Goal: Task Accomplishment & Management: Manage account settings

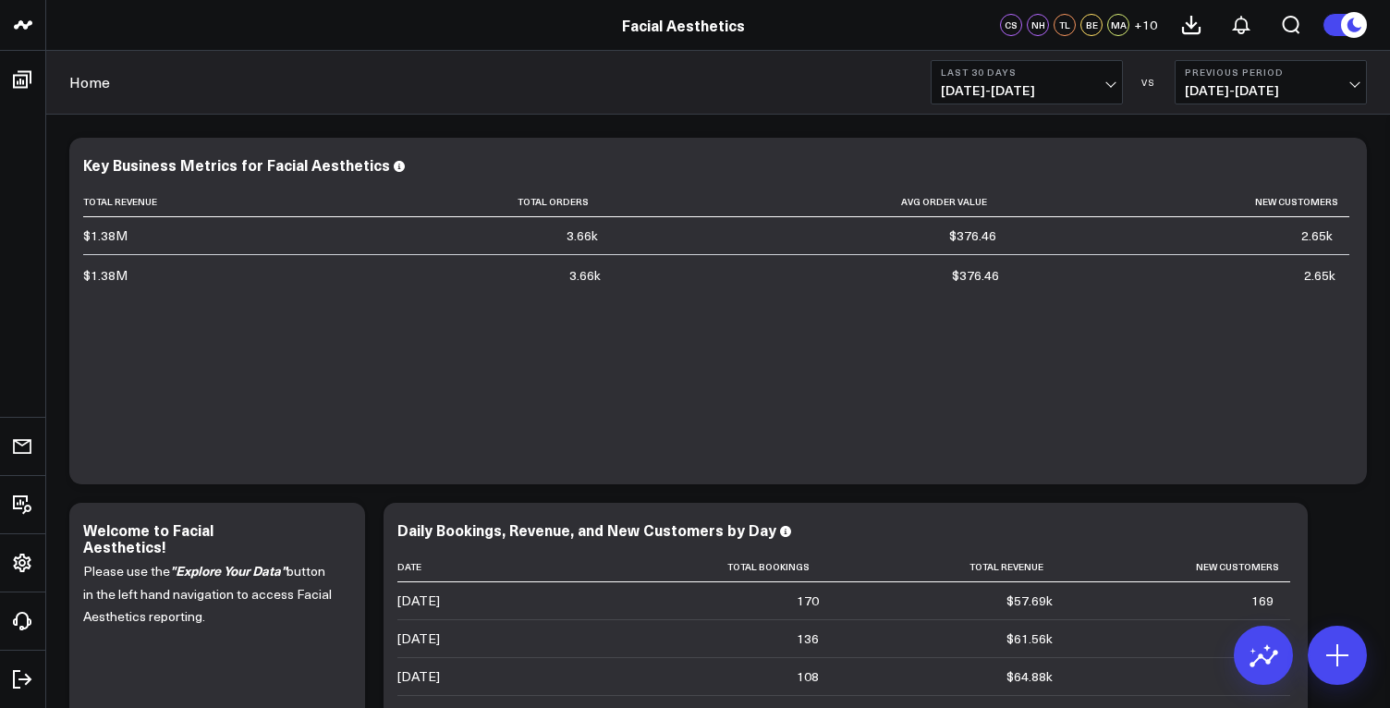
click at [1140, 27] on span "+ 10" at bounding box center [1145, 24] width 23 height 13
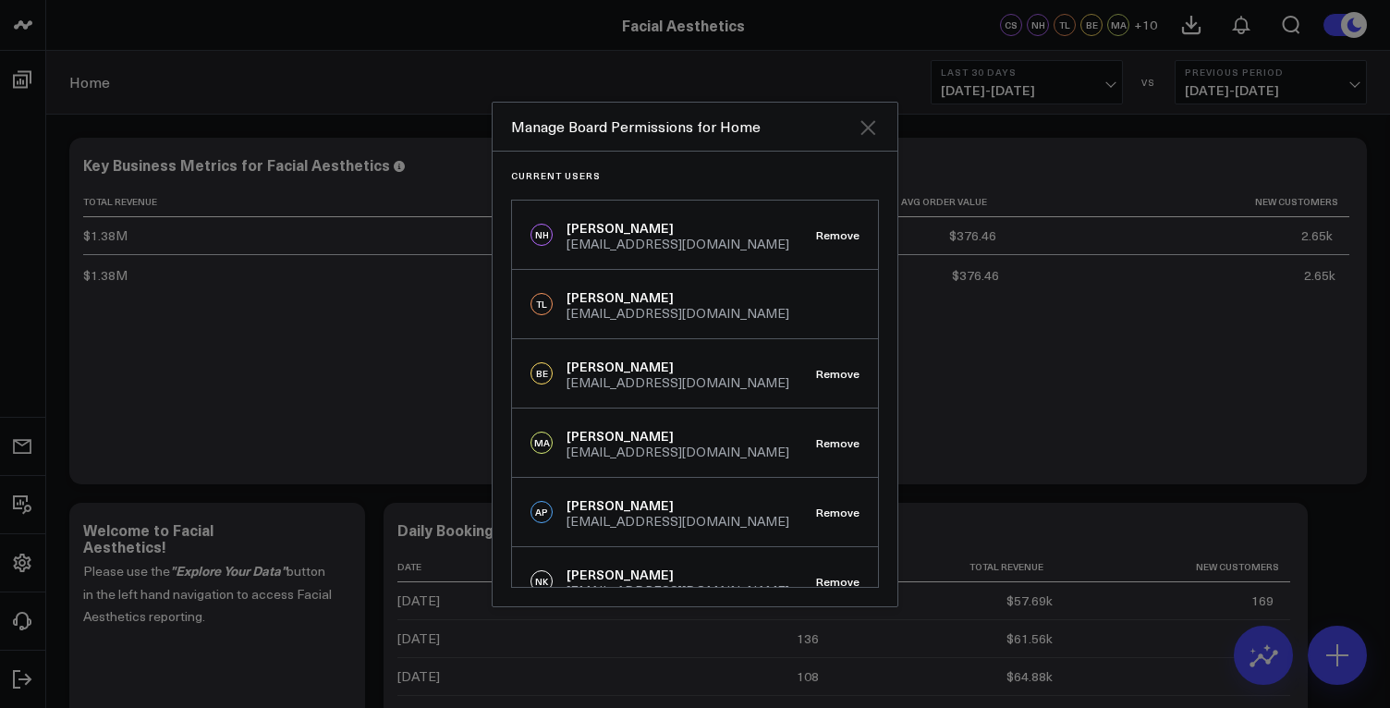
click at [865, 132] on icon "Close" at bounding box center [868, 127] width 22 height 22
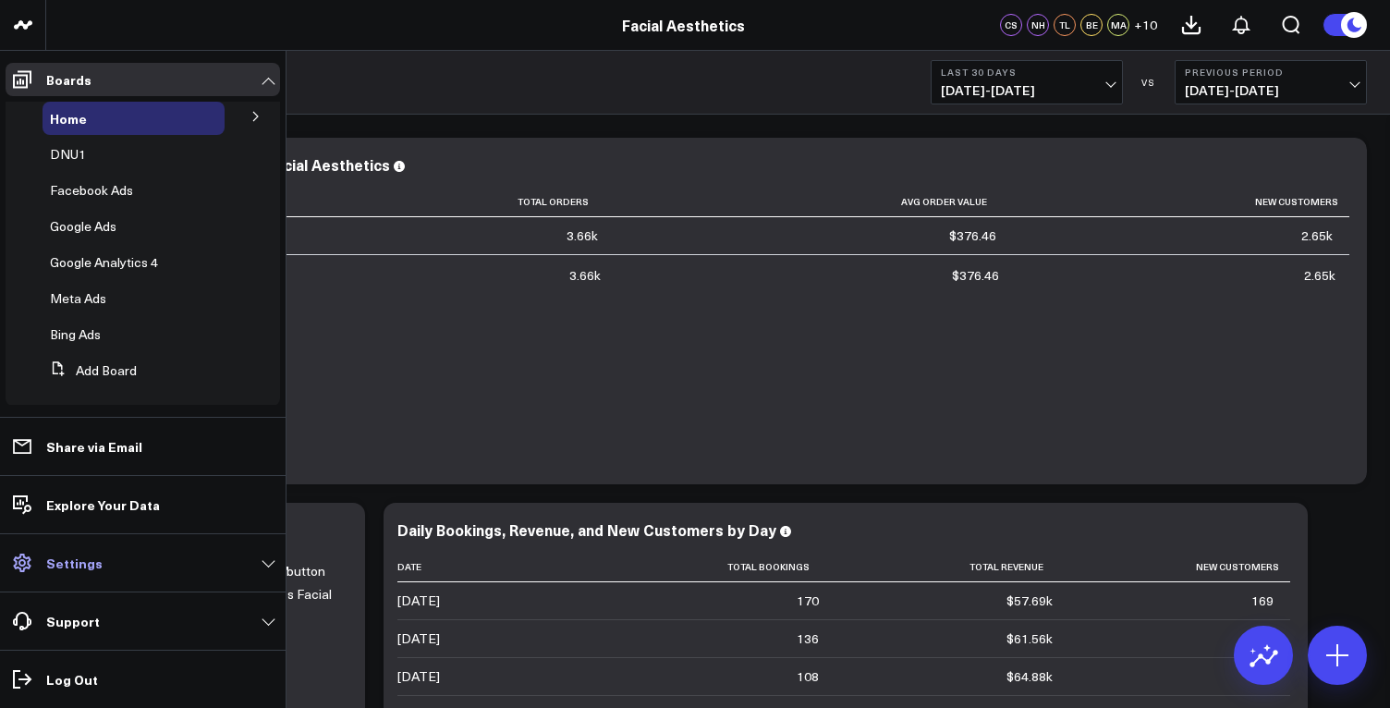
click at [81, 563] on p "Settings" at bounding box center [74, 562] width 56 height 15
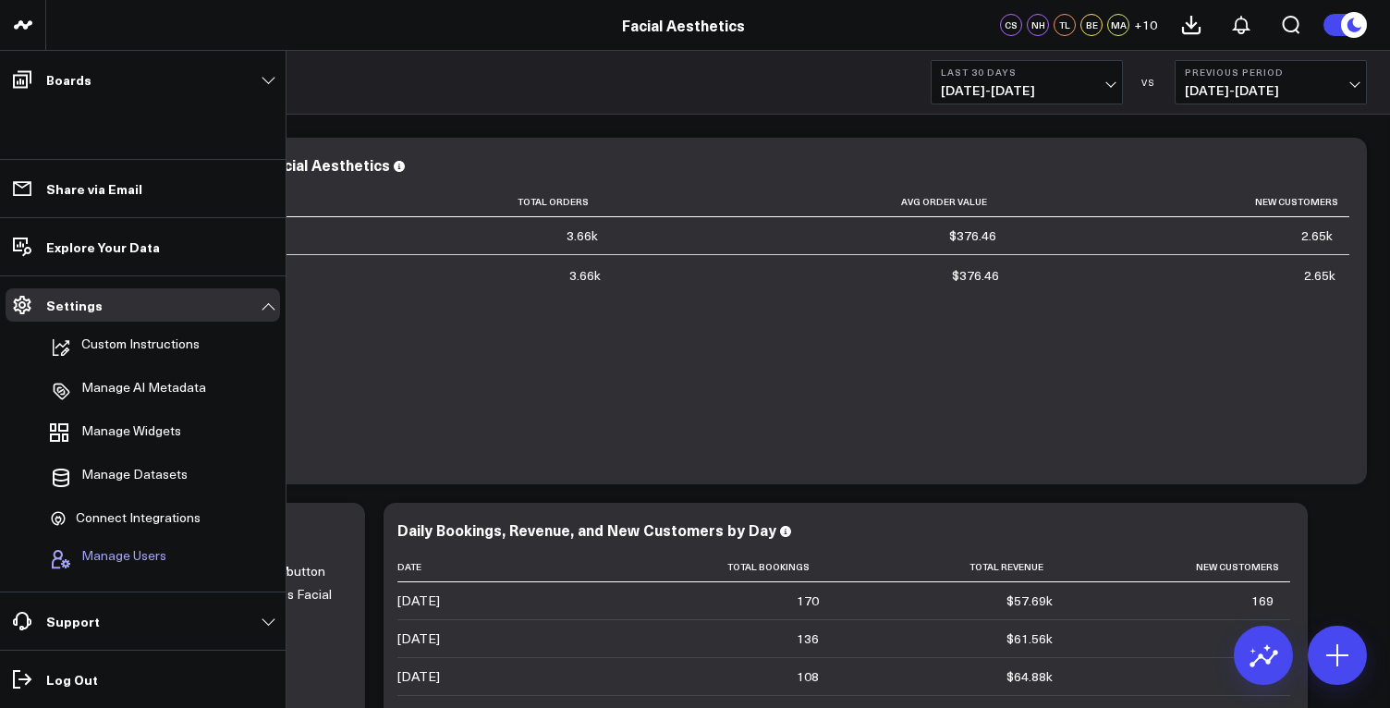
click at [125, 562] on span "Manage Users" at bounding box center [123, 559] width 85 height 22
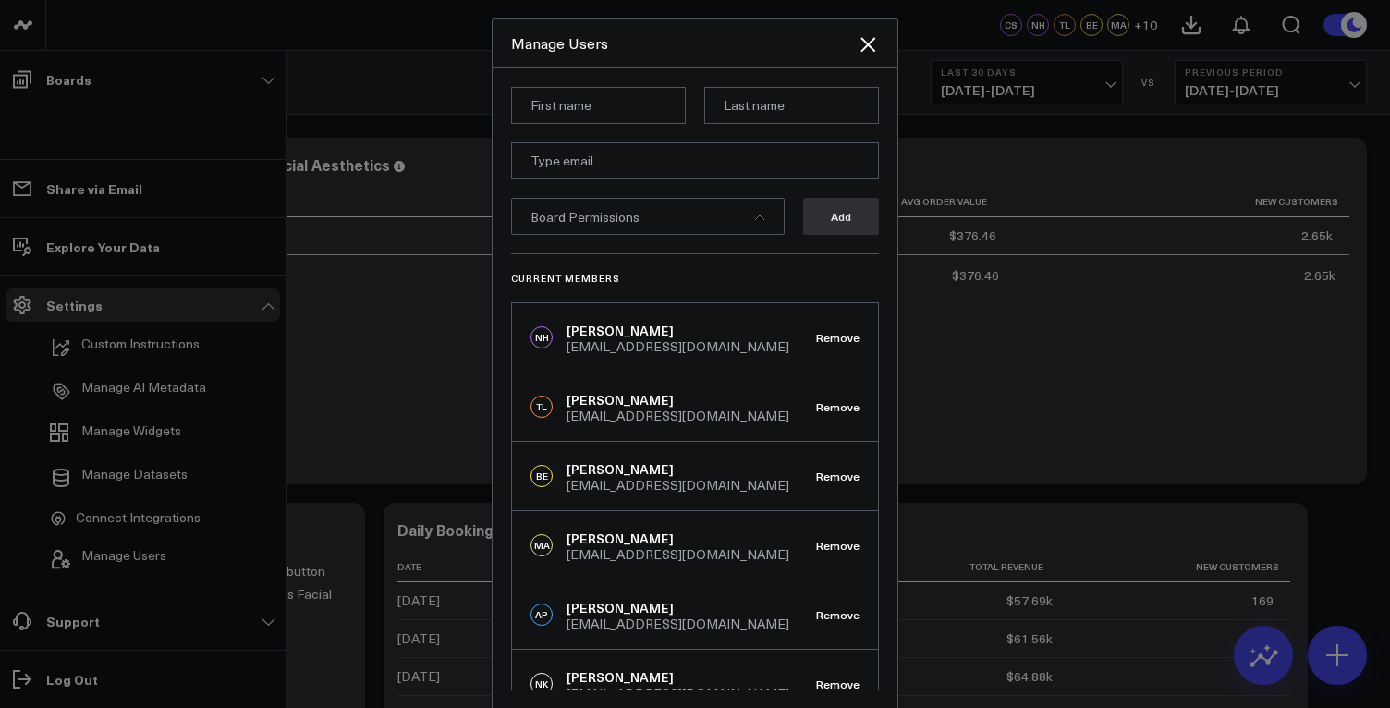
click at [588, 107] on input at bounding box center [598, 105] width 175 height 37
type input "Kiersten"
type input "Kondratow"
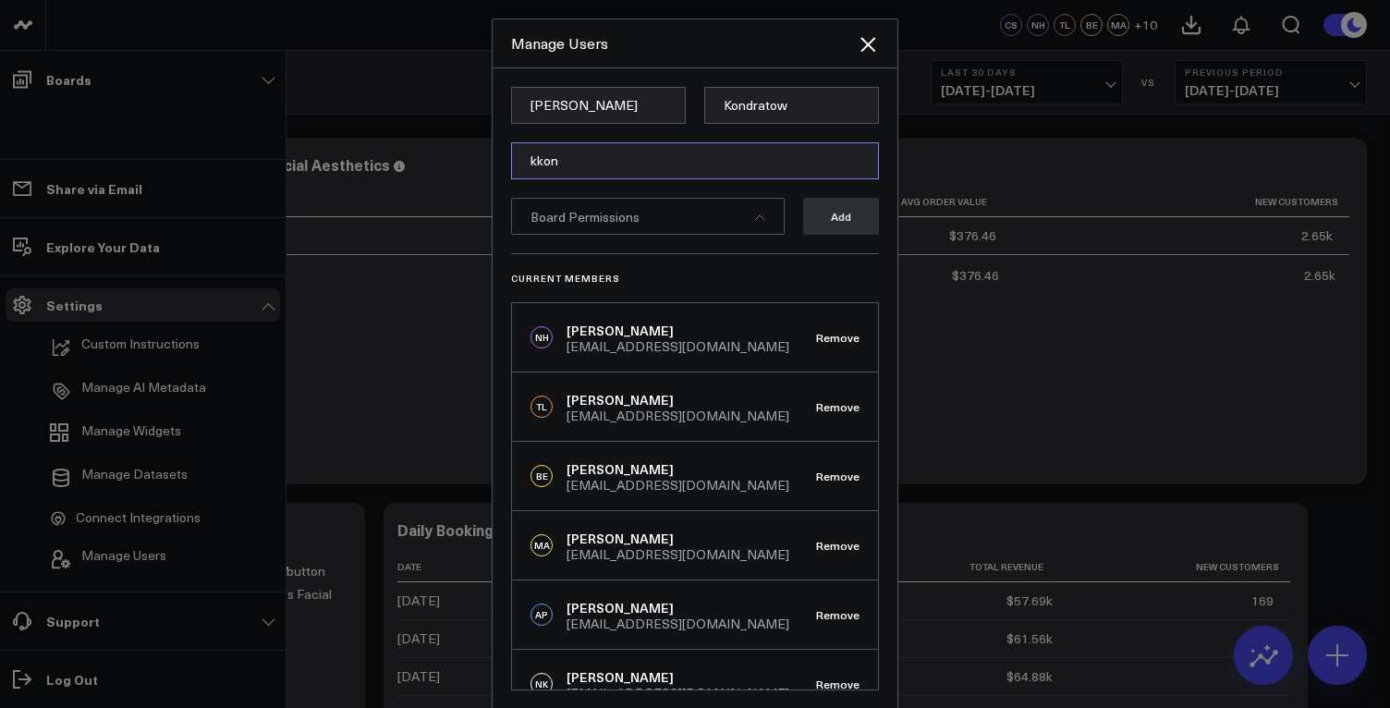
type input "kkondratow@fabeautiful.com"
click at [627, 217] on span "Board Permissions" at bounding box center [584, 217] width 109 height 18
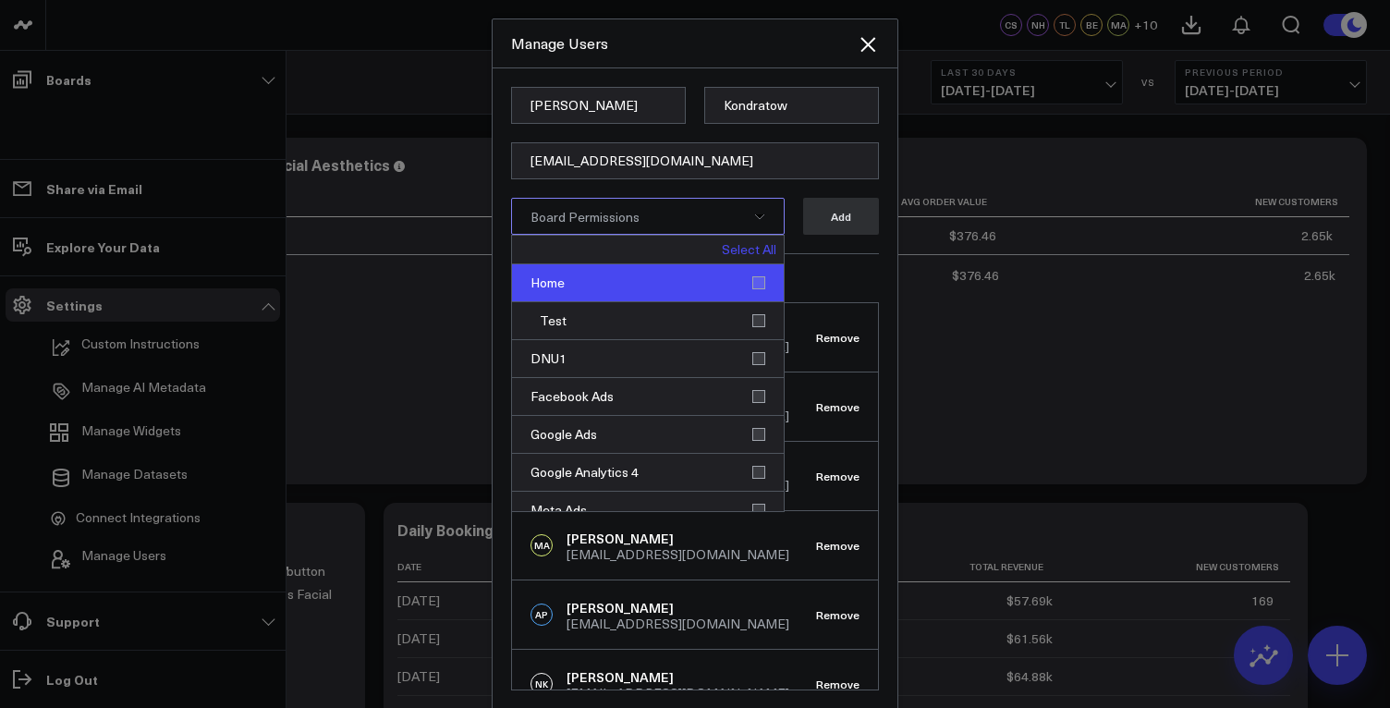
click at [751, 282] on div "Home" at bounding box center [648, 283] width 272 height 38
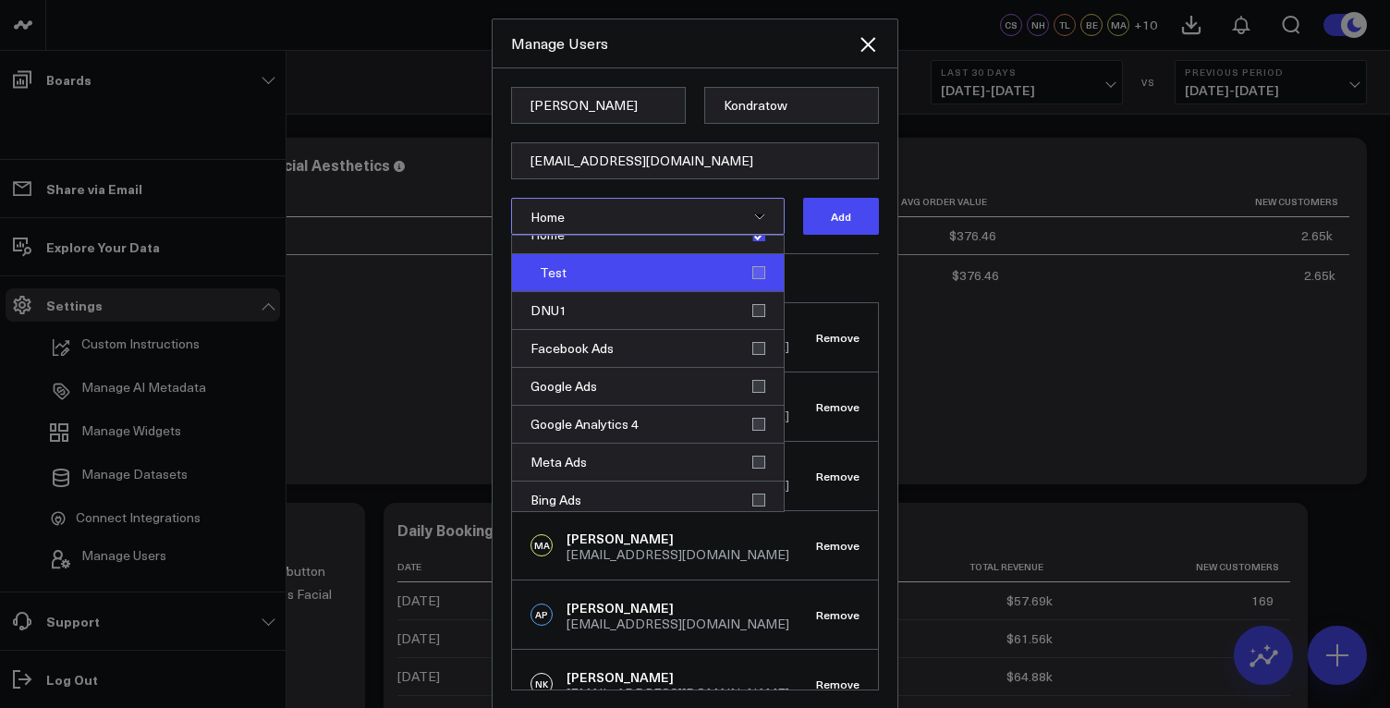
scroll to position [55, 0]
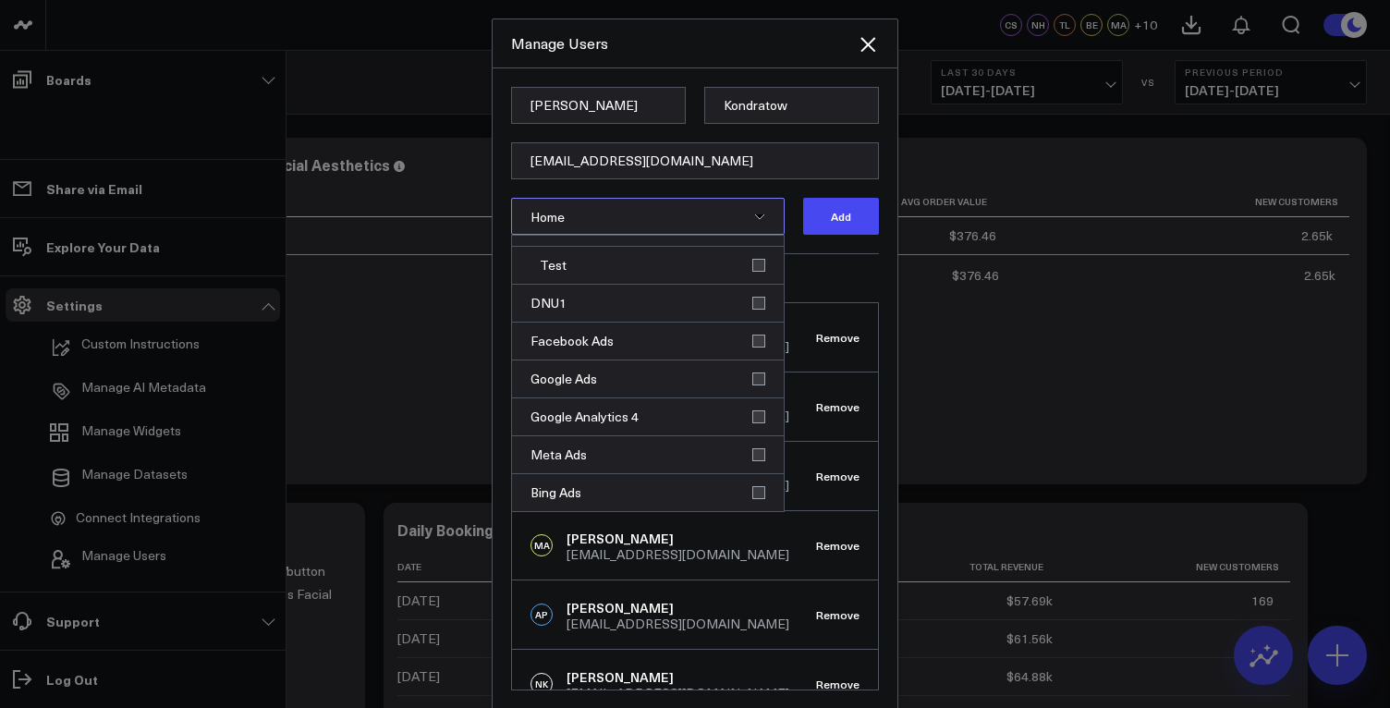
click at [851, 266] on div "Current Members NH Nicholas Honka nhonka@fabeautiful.com Remove TL Taylor Larse…" at bounding box center [695, 471] width 368 height 437
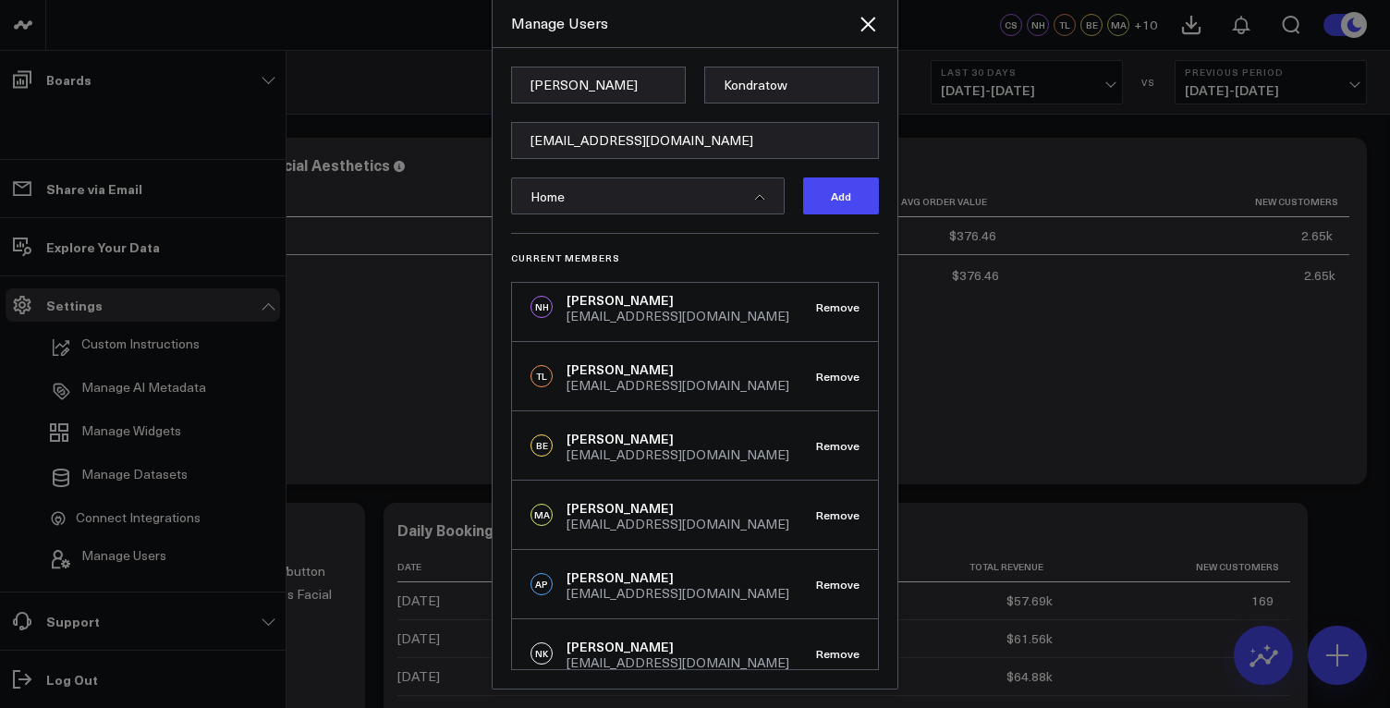
scroll to position [0, 0]
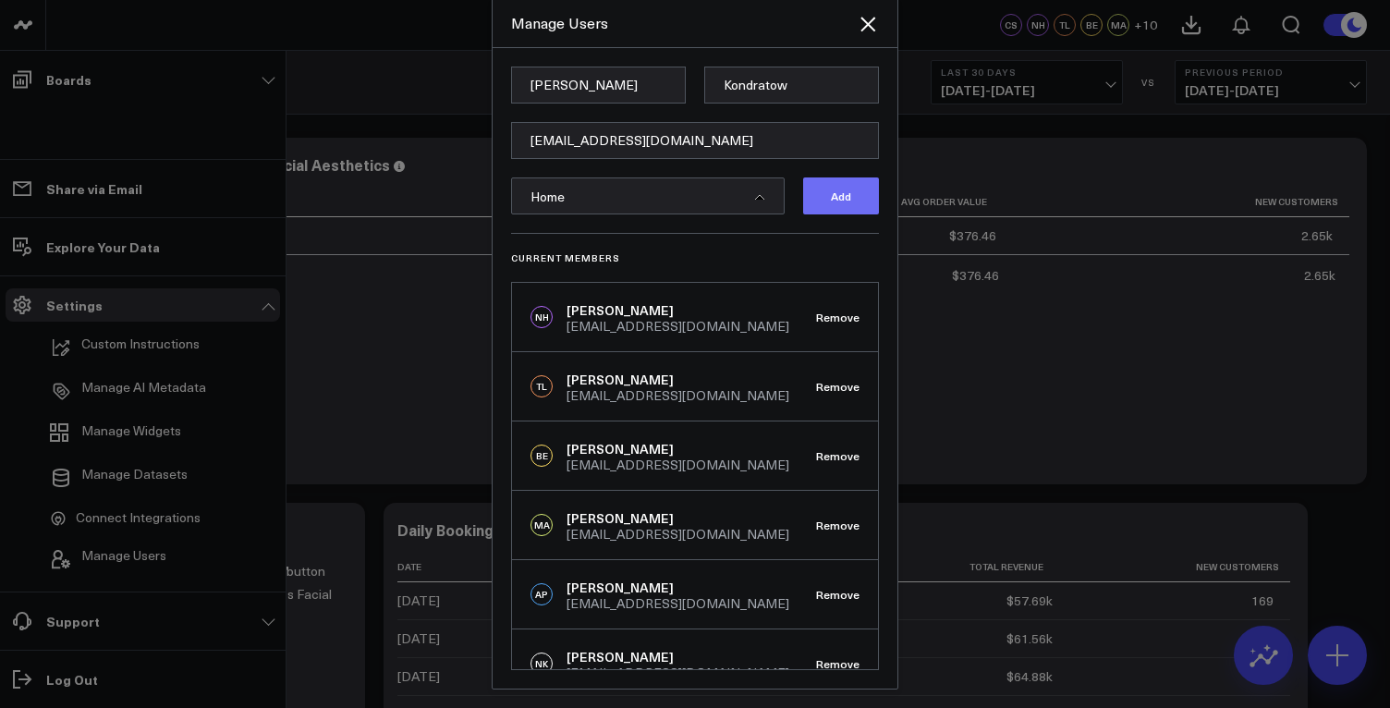
click at [837, 198] on button "Add" at bounding box center [841, 195] width 76 height 37
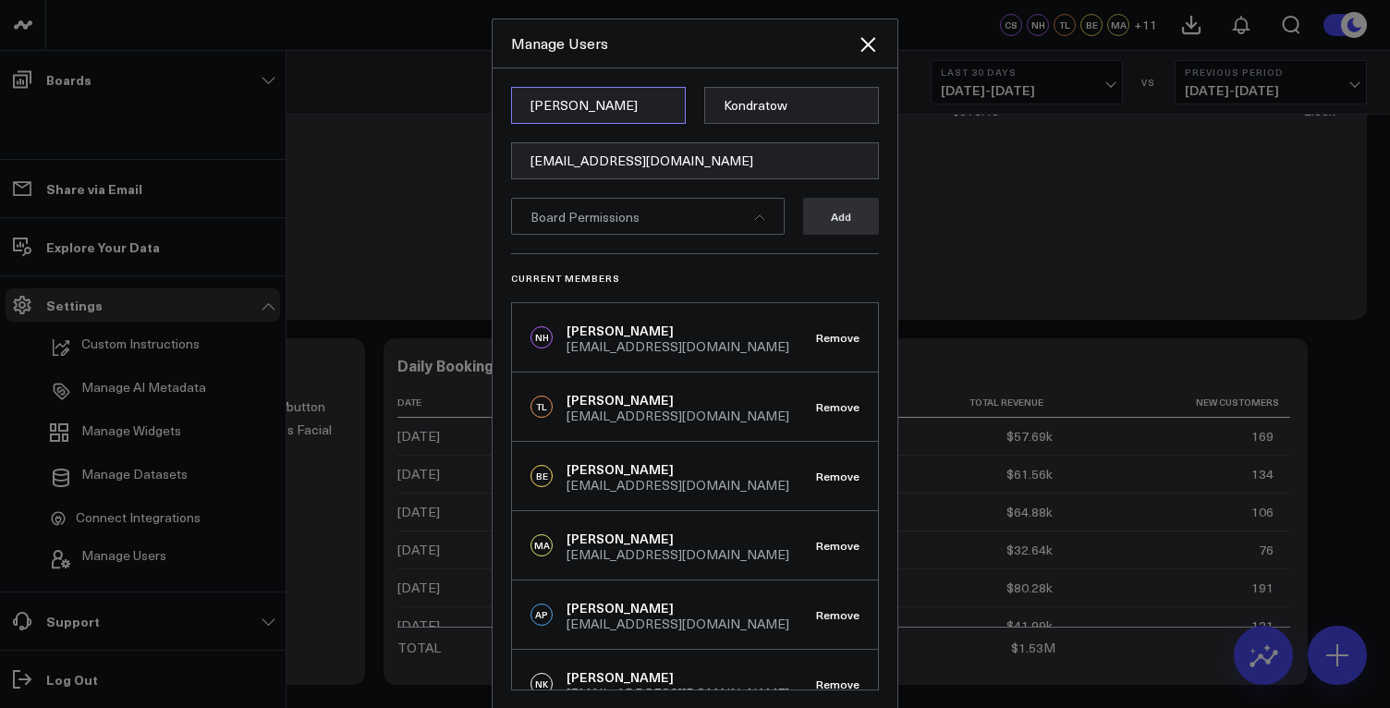
click at [612, 109] on input "Kiersten" at bounding box center [598, 105] width 175 height 37
type input "Amanda"
type input "Stamm"
type input "astamm@fabeautiful.com"
click at [689, 220] on div "Board Permissions" at bounding box center [648, 216] width 274 height 37
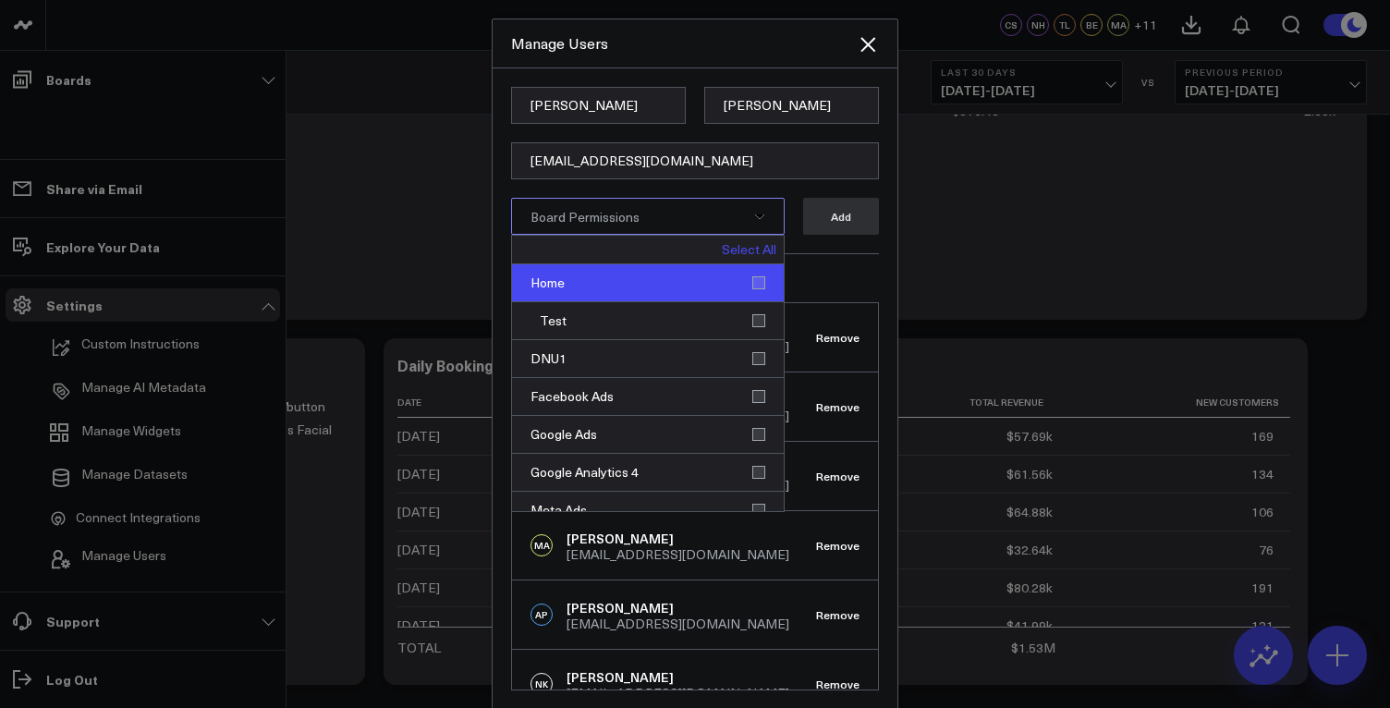
click at [623, 284] on div "Home" at bounding box center [648, 283] width 272 height 38
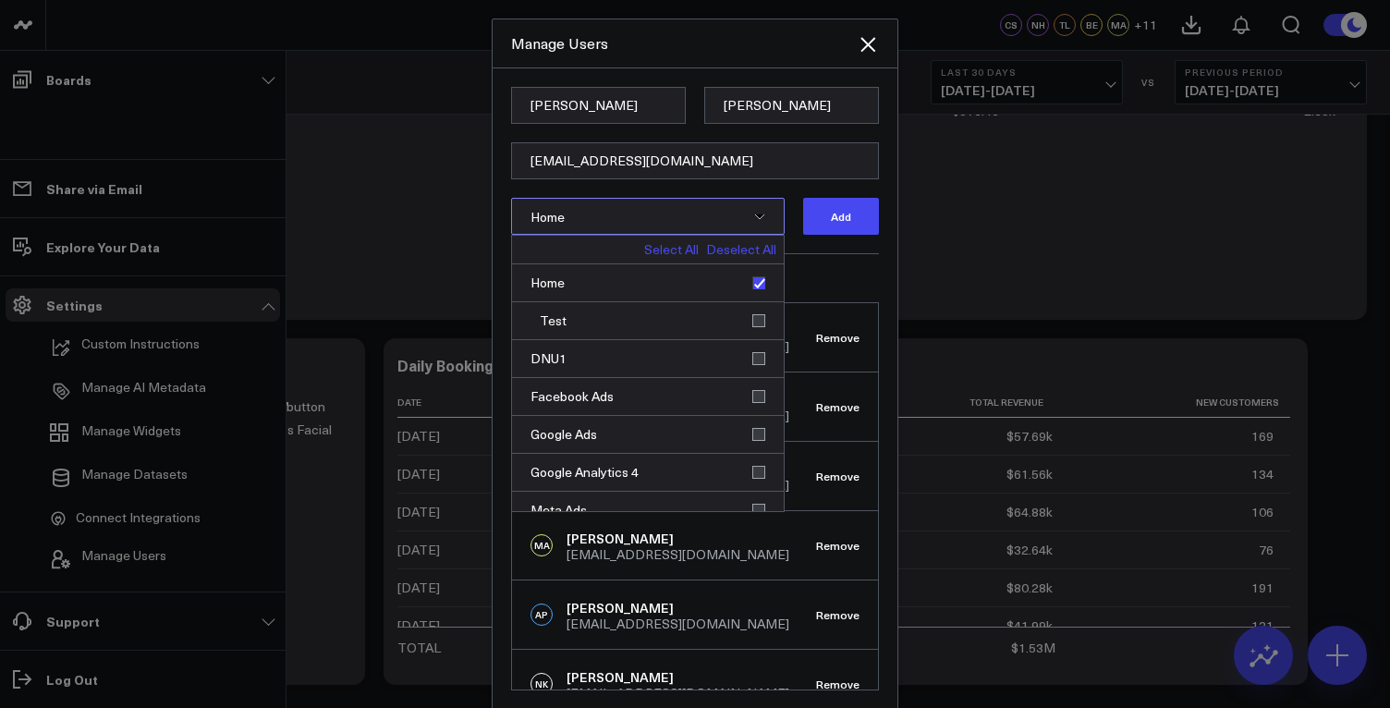
click at [832, 264] on div "Current Members NH Nicholas Honka nhonka@fabeautiful.com Remove TL Taylor Larse…" at bounding box center [695, 471] width 368 height 437
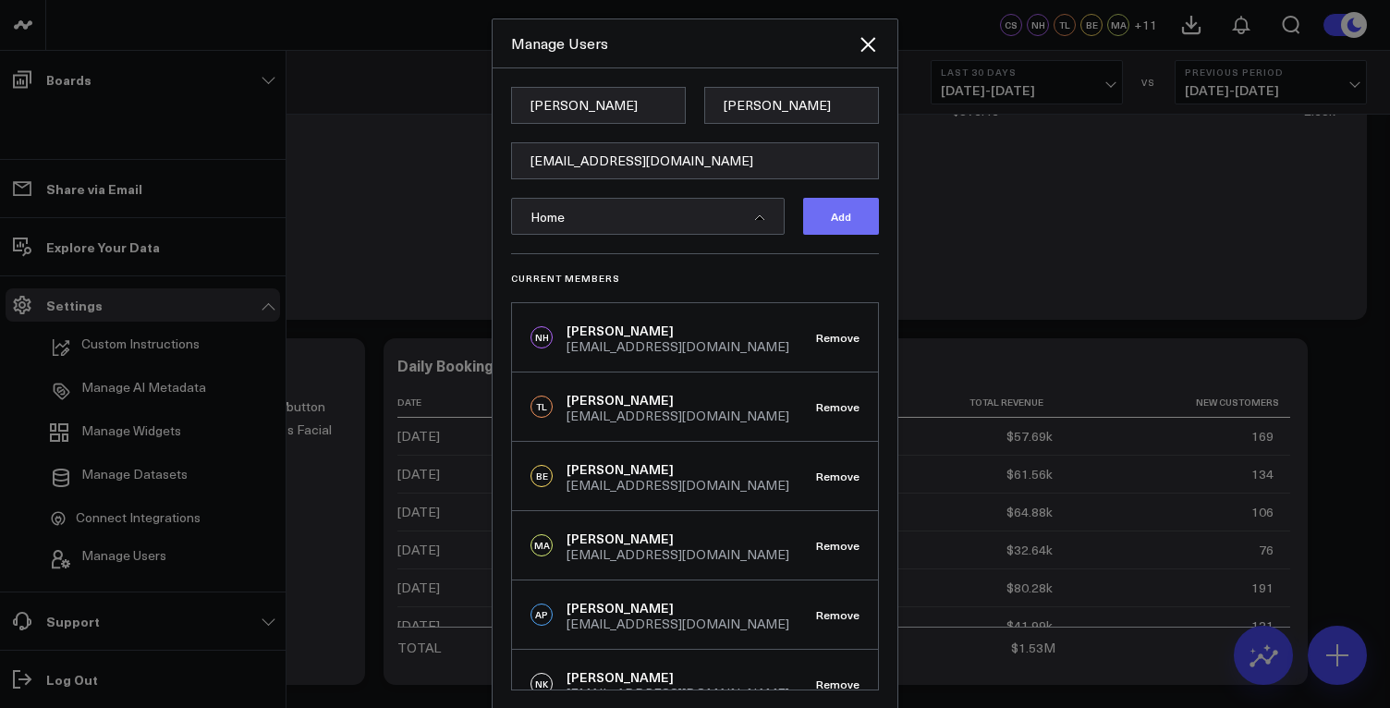
click at [837, 215] on button "Add" at bounding box center [841, 216] width 76 height 37
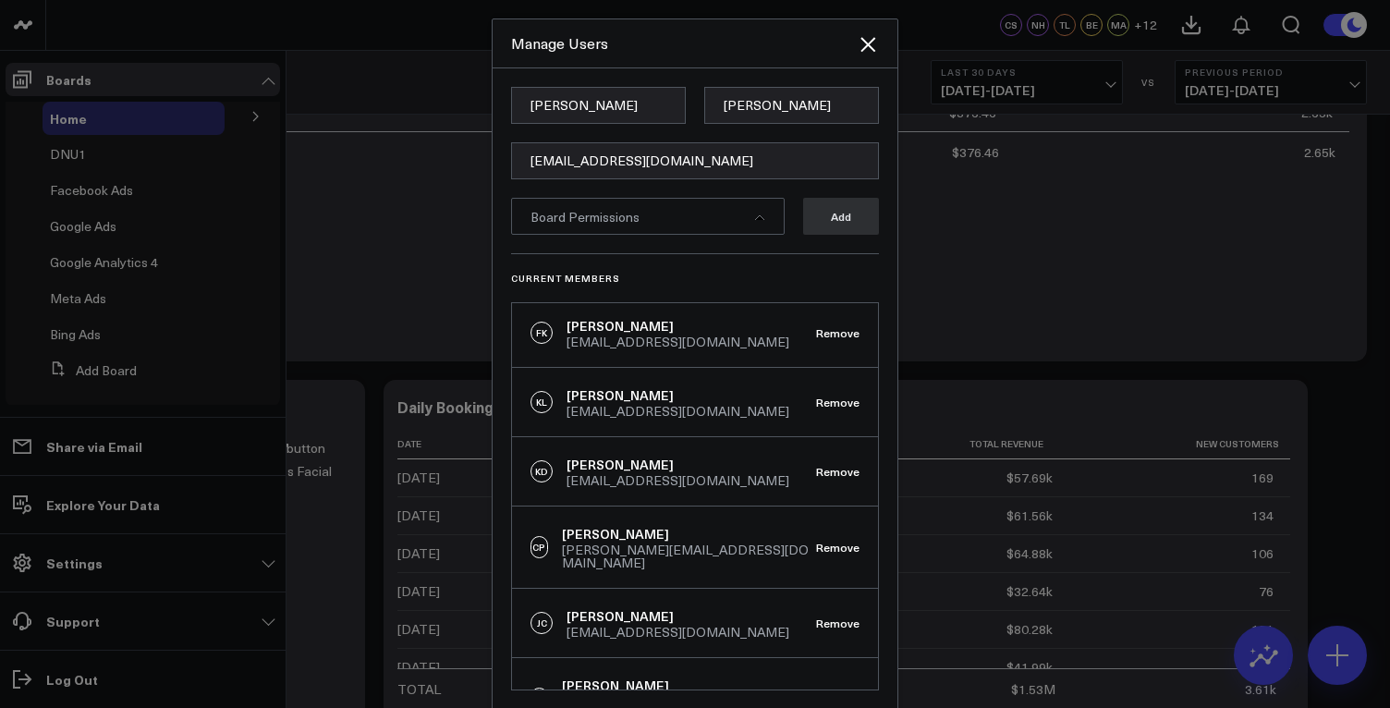
scroll to position [583, 0]
